Goal: Check status: Check status

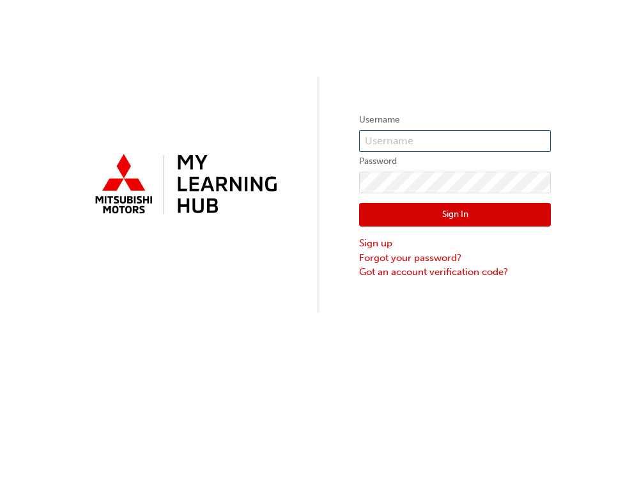
type input "0005909327"
click at [520, 214] on button "Sign In" at bounding box center [455, 215] width 192 height 24
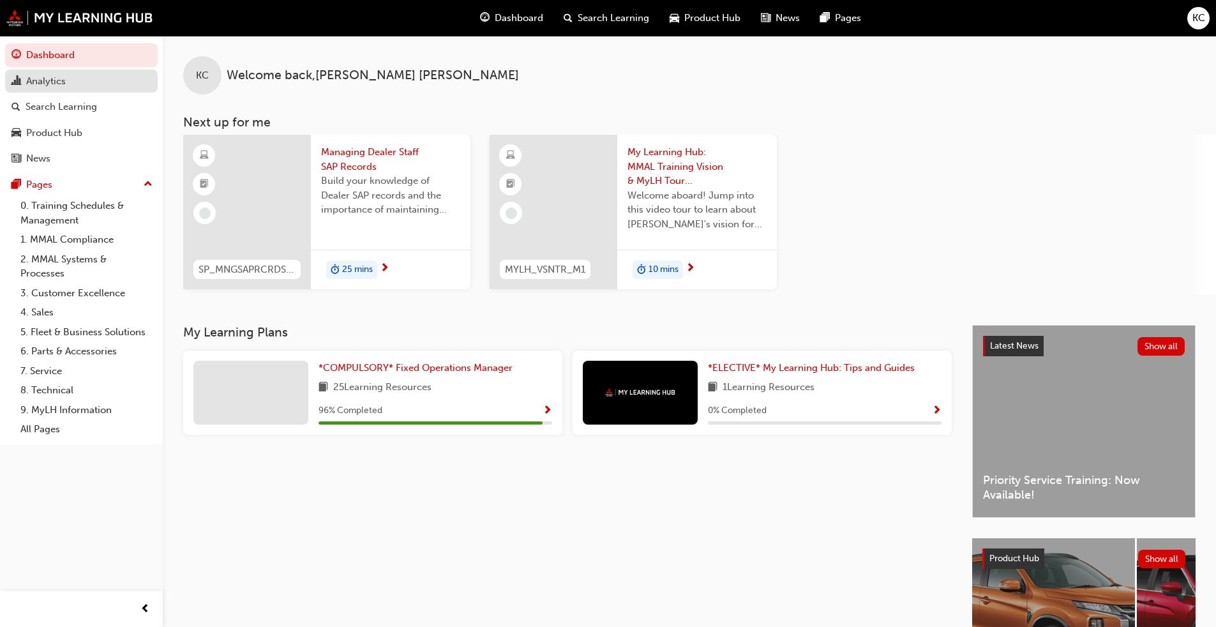
click at [73, 86] on div "Analytics" at bounding box center [81, 81] width 140 height 16
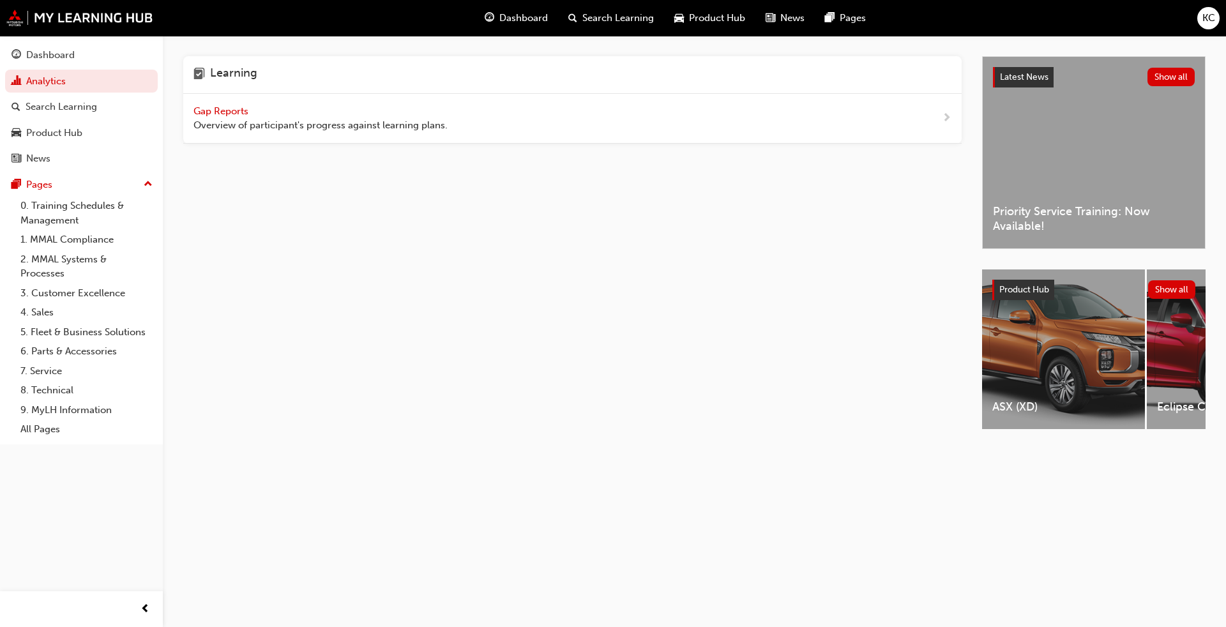
click at [226, 109] on span "Gap Reports" at bounding box center [221, 110] width 57 height 11
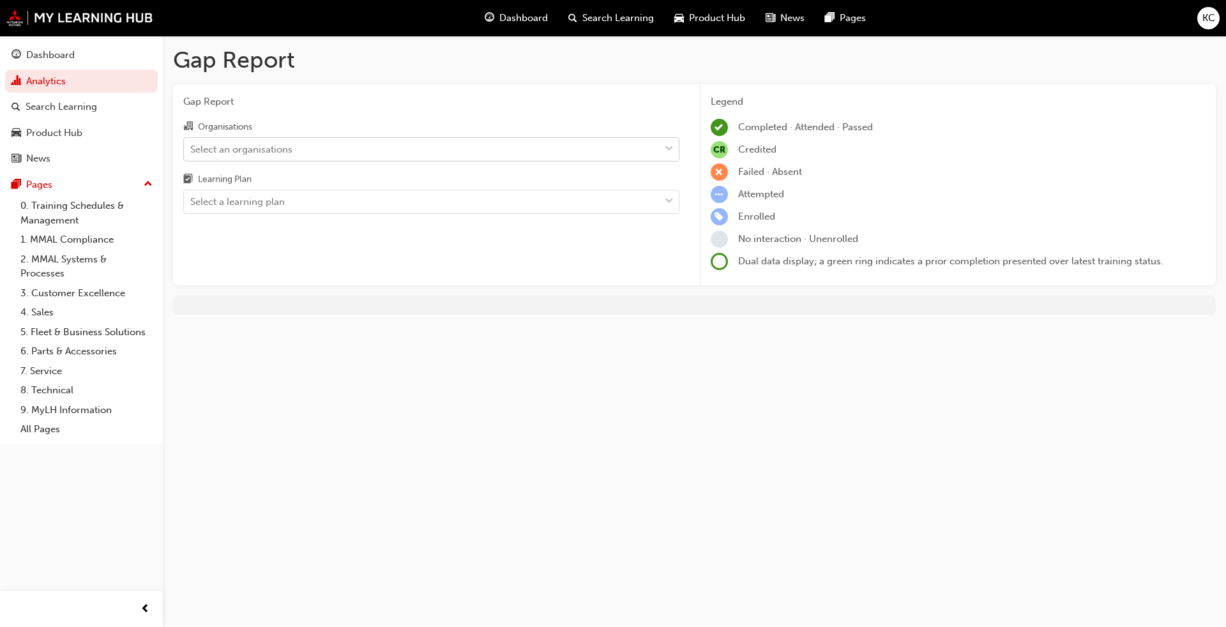
click at [536, 151] on div "Select an organisations" at bounding box center [422, 149] width 476 height 22
click at [192, 151] on input "Organisations Select an organisations" at bounding box center [190, 148] width 1 height 11
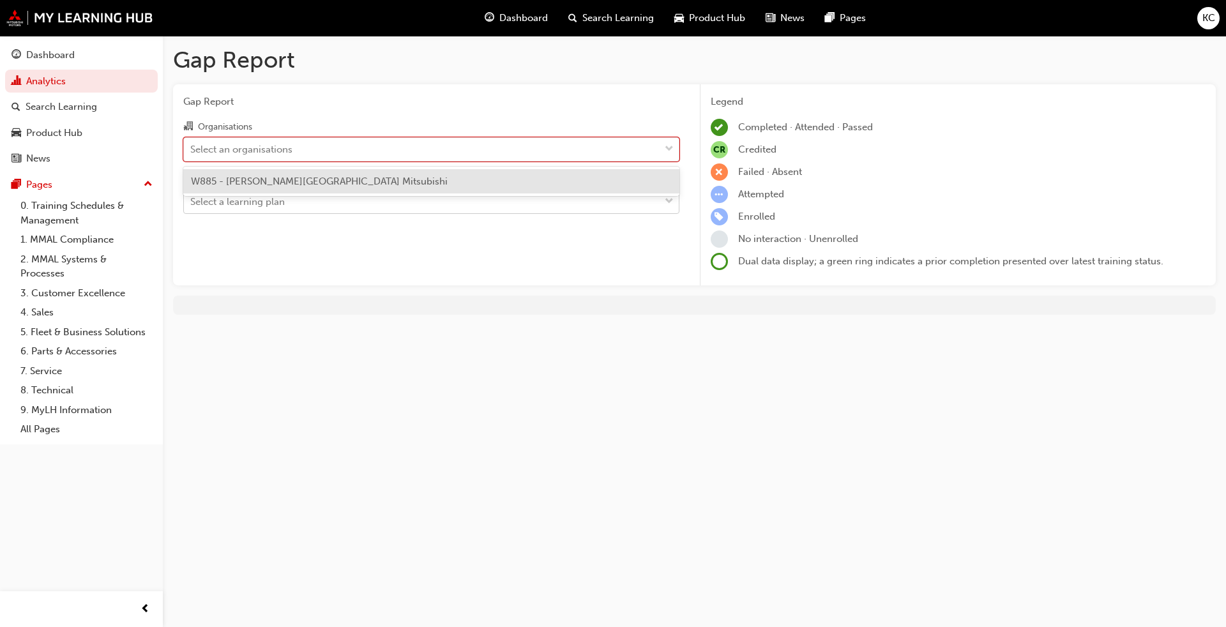
drag, startPoint x: 503, startPoint y: 186, endPoint x: 515, endPoint y: 198, distance: 16.7
click at [503, 186] on div "W885 - [PERSON_NAME][GEOGRAPHIC_DATA] Mitsubishi" at bounding box center [431, 181] width 496 height 25
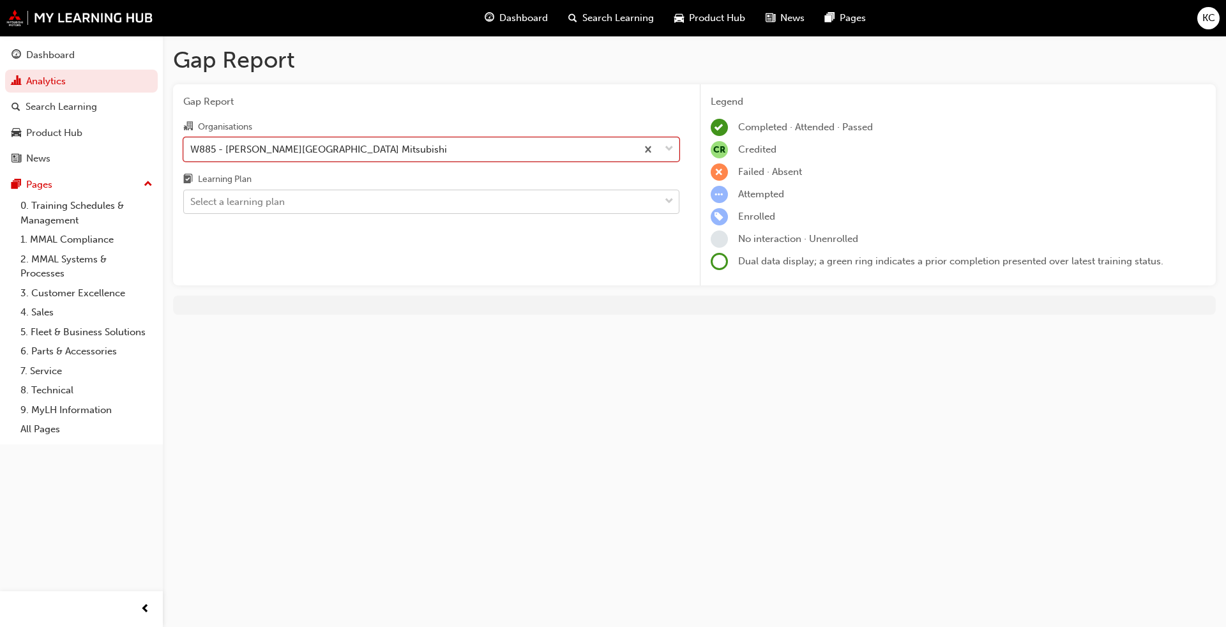
click at [515, 199] on div "Select a learning plan" at bounding box center [422, 202] width 476 height 22
click at [192, 199] on input "Learning Plan Select a learning plan" at bounding box center [190, 201] width 1 height 11
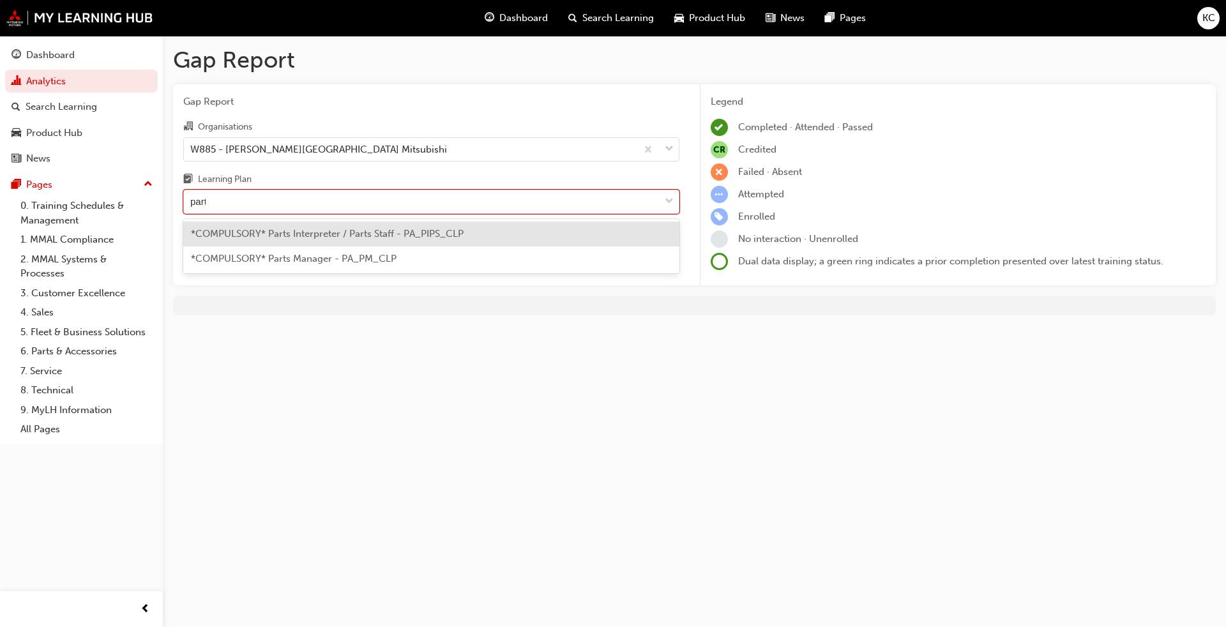
type input "parts"
click at [419, 231] on span "*COMPULSORY* Parts Interpreter / Parts Staff - PA_PIPS_CLP" at bounding box center [327, 233] width 273 height 11
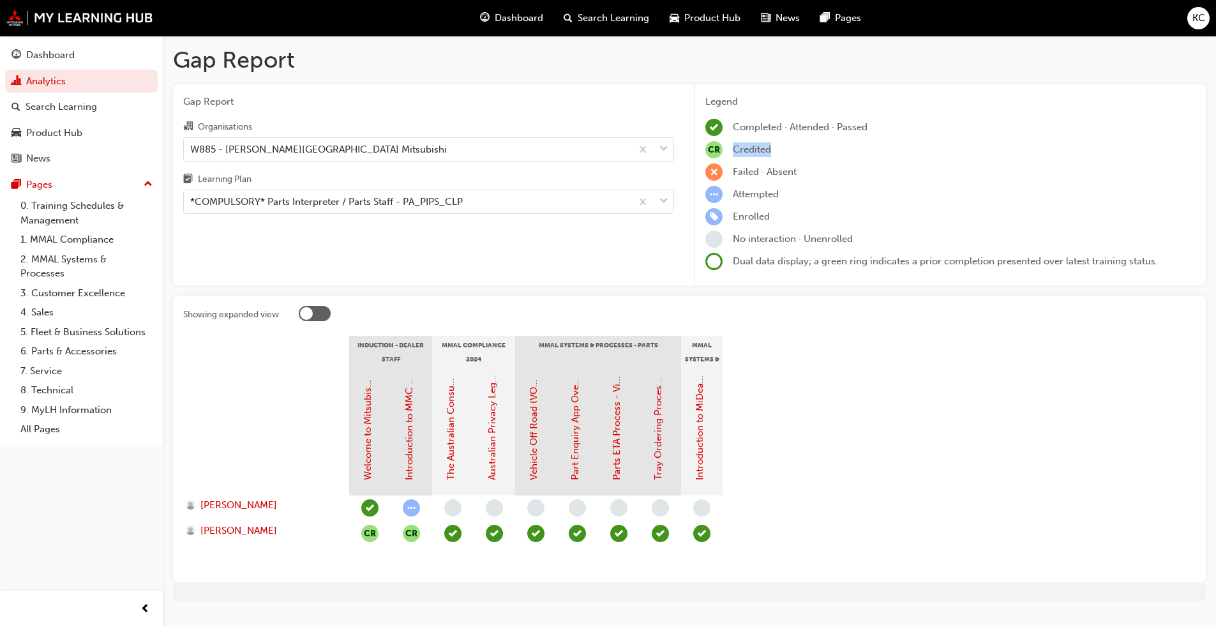
drag, startPoint x: 776, startPoint y: 147, endPoint x: 734, endPoint y: 149, distance: 42.8
click at [638, 149] on div "CR Credited" at bounding box center [951, 149] width 490 height 17
click at [638, 151] on div "CR Credited" at bounding box center [951, 149] width 490 height 17
click at [638, 423] on section "Induction - Dealer Staff MMAL Compliance 2024 MMAL Systems & Processes - Parts …" at bounding box center [689, 454] width 1013 height 236
